Goal: Transaction & Acquisition: Purchase product/service

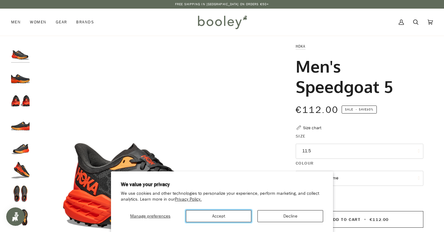
click at [243, 214] on button "Accept" at bounding box center [219, 216] width 66 height 12
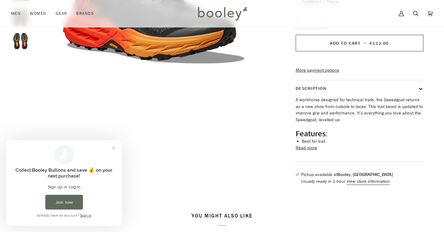
scroll to position [181, 0]
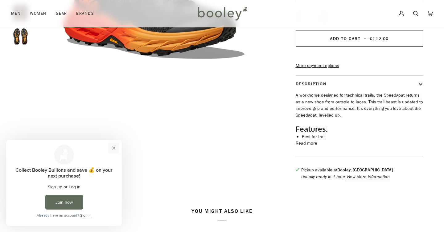
click at [113, 148] on button "Close prompt" at bounding box center [113, 148] width 11 height 11
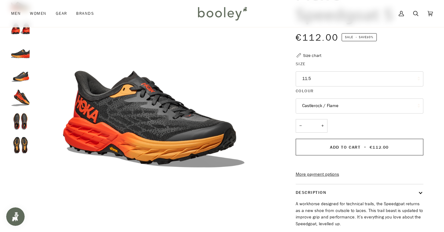
scroll to position [0, 0]
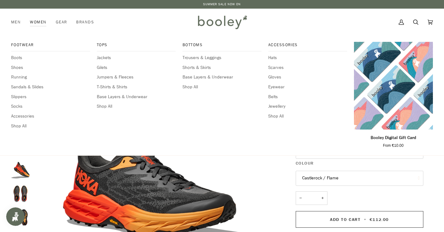
click at [38, 20] on link "Women" at bounding box center [38, 22] width 26 height 27
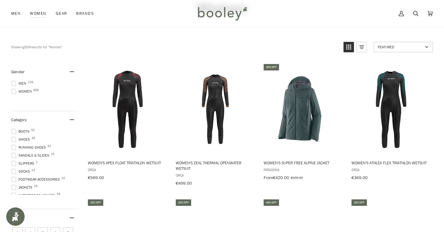
scroll to position [74, 0]
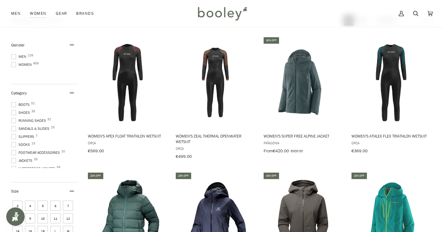
click at [15, 120] on span at bounding box center [13, 120] width 5 height 5
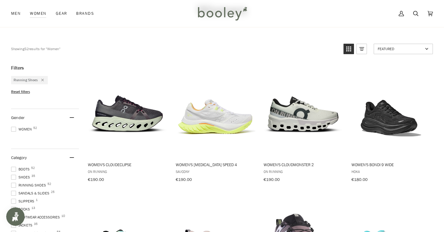
scroll to position [52, 0]
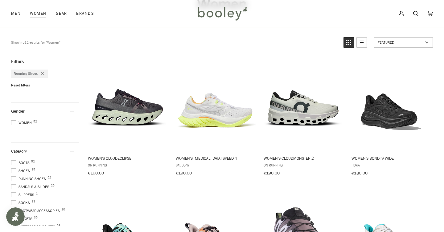
click at [14, 121] on span at bounding box center [13, 123] width 5 height 5
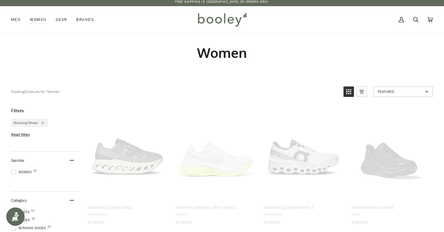
scroll to position [0, 0]
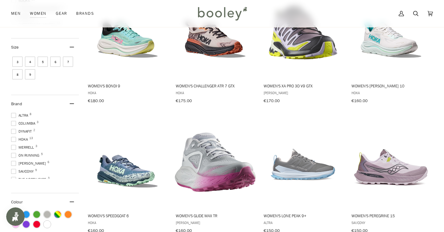
scroll to position [255, 0]
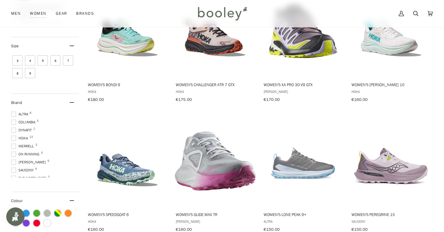
click at [15, 136] on span at bounding box center [13, 138] width 5 height 5
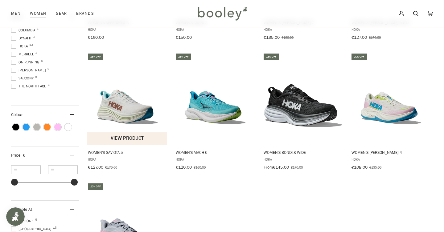
scroll to position [319, 0]
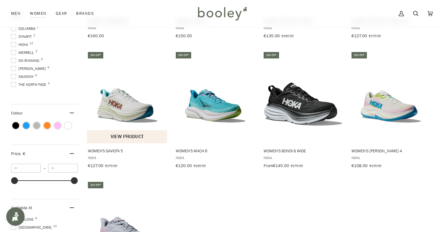
click at [126, 105] on img "Women's Gaviota 5" at bounding box center [127, 97] width 81 height 81
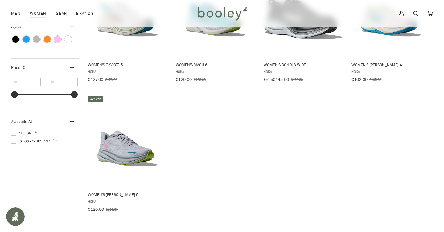
scroll to position [407, 0]
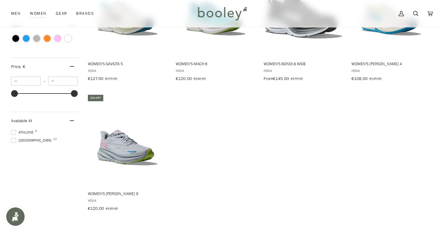
click at [15, 138] on span at bounding box center [13, 140] width 5 height 5
